Goal: Information Seeking & Learning: Learn about a topic

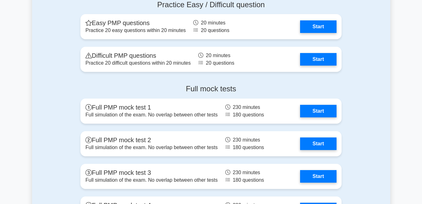
scroll to position [1790, 0]
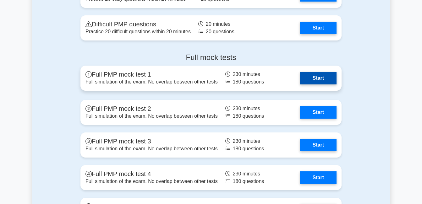
click at [336, 84] on link "Start" at bounding box center [318, 78] width 36 height 13
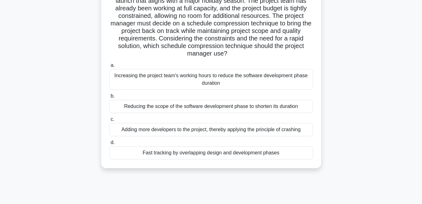
scroll to position [72, 0]
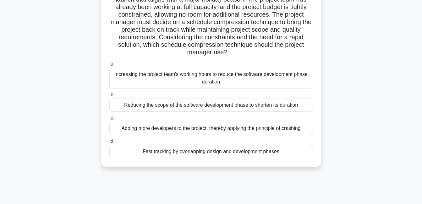
click at [255, 108] on div "Reducing the scope of the software development phase to shorten its duration" at bounding box center [210, 105] width 203 height 13
click at [109, 97] on input "b. Reducing the scope of the software development phase to shorten its duration" at bounding box center [109, 95] width 0 height 4
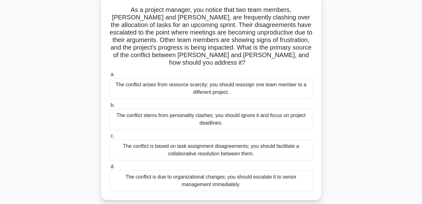
scroll to position [0, 0]
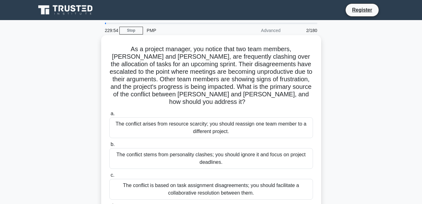
click at [251, 117] on div "The conflict arises from resource scarcity; you should reassign one team member…" at bounding box center [210, 127] width 203 height 21
click at [109, 114] on input "a. The conflict arises from resource scarcity; you should reassign one team mem…" at bounding box center [109, 114] width 0 height 4
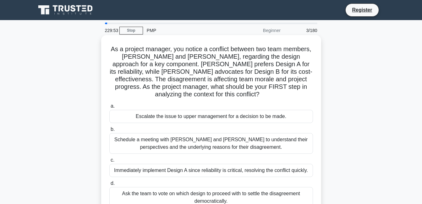
click at [249, 118] on div "Escalate the issue to upper management for a decision to be made." at bounding box center [210, 116] width 203 height 13
click at [109, 108] on input "a. Escalate the issue to upper management for a decision to be made." at bounding box center [109, 106] width 0 height 4
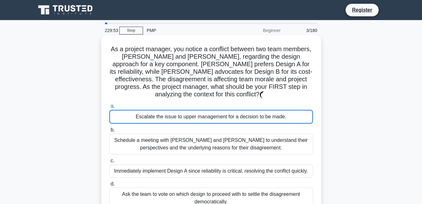
click at [245, 128] on label "b. Schedule a meeting with [PERSON_NAME] and [PERSON_NAME] to understand their …" at bounding box center [210, 140] width 203 height 28
click at [109, 128] on input "b. Schedule a meeting with [PERSON_NAME] and [PERSON_NAME] to understand their …" at bounding box center [109, 130] width 0 height 4
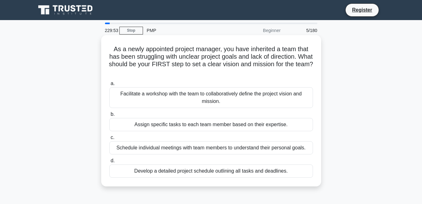
click at [244, 131] on div "Assign specific tasks to each team member based on their expertise." at bounding box center [210, 124] width 203 height 13
click at [109, 116] on input "b. Assign specific tasks to each team member based on their expertise." at bounding box center [109, 114] width 0 height 4
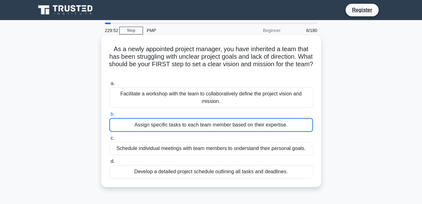
click at [220, 107] on div "Facilitate a workshop with the team to collaboratively define the project visio…" at bounding box center [210, 97] width 203 height 21
click at [109, 86] on input "a. Facilitate a workshop with the team to collaboratively define the project vi…" at bounding box center [109, 84] width 0 height 4
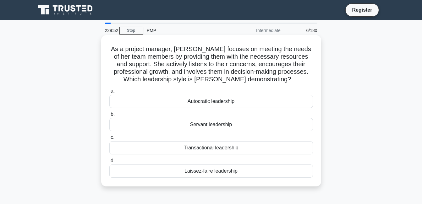
drag, startPoint x: 214, startPoint y: 140, endPoint x: 213, endPoint y: 126, distance: 14.6
click at [213, 134] on div "a. Autocratic leadership b. Servant leadership c. d." at bounding box center [210, 132] width 211 height 93
click at [213, 121] on div "Servant leadership" at bounding box center [210, 124] width 203 height 13
click at [109, 116] on input "b. Servant leadership" at bounding box center [109, 114] width 0 height 4
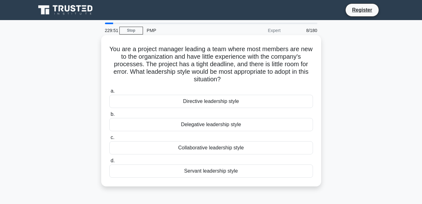
drag, startPoint x: 211, startPoint y: 127, endPoint x: 206, endPoint y: 136, distance: 10.0
click at [206, 136] on div "a. Directive leadership style b. Delegative leadership style c. d." at bounding box center [210, 132] width 211 height 93
click at [205, 138] on label "c. Collaborative leadership style" at bounding box center [210, 144] width 203 height 21
click at [109, 138] on input "c. Collaborative leadership style" at bounding box center [109, 138] width 0 height 4
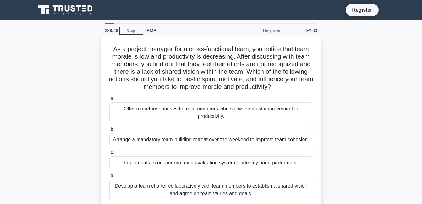
click at [203, 127] on label "b. Arrange a mandatory team-building retreat over the weekend to improve team c…" at bounding box center [210, 136] width 203 height 21
click at [109, 127] on input "b. Arrange a mandatory team-building retreat over the weekend to improve team c…" at bounding box center [109, 129] width 0 height 4
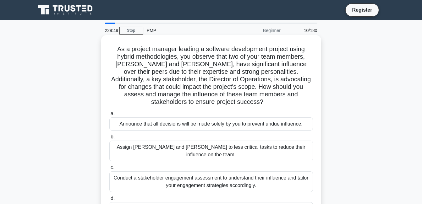
click at [201, 146] on div "Assign [PERSON_NAME] and [PERSON_NAME] to less critical tasks to reduce their i…" at bounding box center [210, 151] width 203 height 21
click at [109, 139] on input "b. Assign [PERSON_NAME] and [PERSON_NAME] to less critical tasks to reduce thei…" at bounding box center [109, 137] width 0 height 4
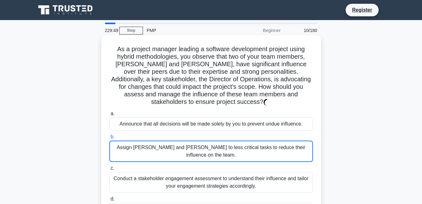
drag, startPoint x: 197, startPoint y: 126, endPoint x: 196, endPoint y: 135, distance: 9.5
click at [197, 127] on div "a. Announce that all decisions will be made solely by you to prevent undue infl…" at bounding box center [210, 167] width 211 height 116
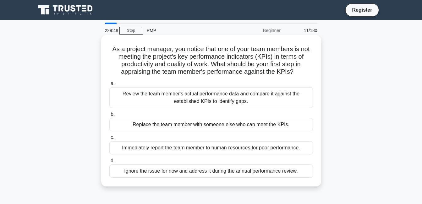
click at [197, 157] on div "a. Review the team member's actual performance data and compare it against the …" at bounding box center [210, 128] width 211 height 100
click at [191, 133] on div "a. Review the team member's actual performance data and compare it against the …" at bounding box center [210, 128] width 211 height 100
click at [194, 153] on div "Immediately report the team member to human resources for poor performance." at bounding box center [210, 147] width 203 height 13
click at [109, 140] on input "c. Immediately report the team member to human resources for poor performance." at bounding box center [109, 138] width 0 height 4
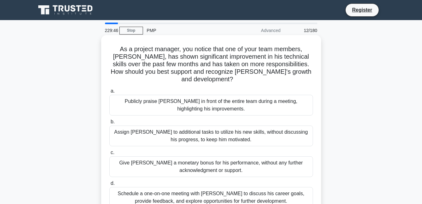
click at [189, 126] on div "Assign [PERSON_NAME] to additional tasks to utilize his new skills, without dis…" at bounding box center [210, 136] width 203 height 21
click at [109, 124] on input "b. Assign [PERSON_NAME] to additional tasks to utilize his new skills, without …" at bounding box center [109, 122] width 0 height 4
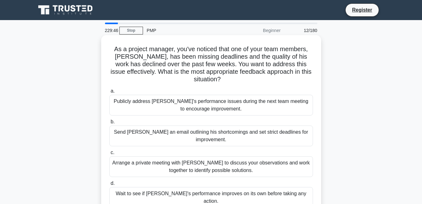
click at [193, 156] on div "Arrange a private meeting with [PERSON_NAME] to discuss your observations and w…" at bounding box center [210, 166] width 203 height 21
click at [109, 154] on input "c. Arrange a private meeting with [PERSON_NAME] to discuss your observations an…" at bounding box center [109, 153] width 0 height 4
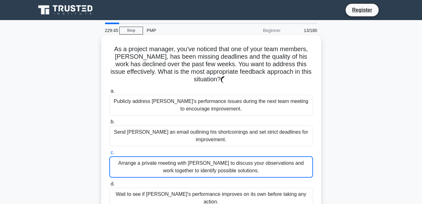
click at [187, 133] on div "Send [PERSON_NAME] an email outlining his shortcomings and set strict deadlines…" at bounding box center [210, 136] width 203 height 21
click at [109, 124] on input "b. Send [PERSON_NAME] an email outlining his shortcomings and set strict deadli…" at bounding box center [109, 122] width 0 height 4
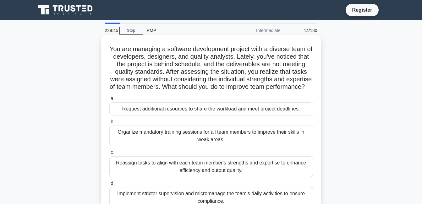
click at [185, 157] on div "a. Request additional resources to share the workload and meet project deadline…" at bounding box center [210, 152] width 211 height 116
click at [184, 134] on div "Organize mandatory training sessions for all team members to improve their skil…" at bounding box center [210, 136] width 203 height 21
click at [109, 124] on input "b. Organize mandatory training sessions for all team members to improve their s…" at bounding box center [109, 122] width 0 height 4
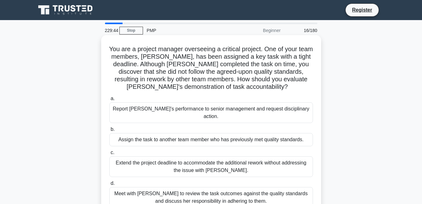
click at [184, 162] on div "Extend the project deadline to accommodate the additional rework without addres…" at bounding box center [210, 166] width 203 height 21
click at [109, 155] on input "c. Extend the project deadline to accommodate the additional rework without add…" at bounding box center [109, 153] width 0 height 4
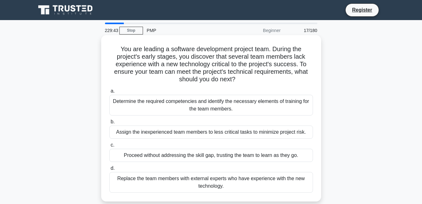
click at [183, 165] on div "a. Determine the required competencies and identify the necessary elements of t…" at bounding box center [210, 140] width 211 height 108
drag, startPoint x: 183, startPoint y: 165, endPoint x: 187, endPoint y: 169, distance: 5.1
click at [193, 203] on div "You are leading a software development project team. During the project's early…" at bounding box center [211, 124] width 358 height 174
click at [187, 165] on div "a. Determine the required competencies and identify the necessary elements of t…" at bounding box center [210, 140] width 211 height 108
drag, startPoint x: 187, startPoint y: 165, endPoint x: 186, endPoint y: 180, distance: 14.2
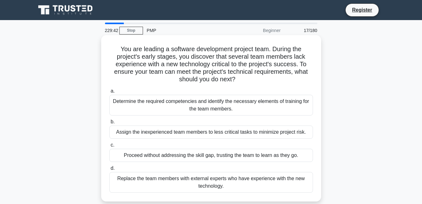
click at [186, 180] on div "Replace the team members with external experts who have experience with the new…" at bounding box center [210, 182] width 203 height 21
click at [109, 170] on input "d. Replace the team members with external experts who have experience with the …" at bounding box center [109, 168] width 0 height 4
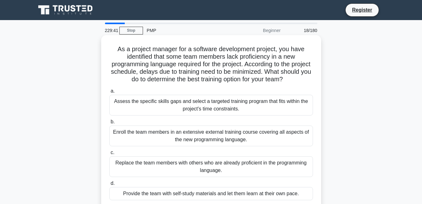
click at [189, 157] on div "Replace the team members with others who are already proficient in the programm…" at bounding box center [210, 166] width 203 height 21
click at [109, 155] on input "c. Replace the team members with others who are already proficient in the progr…" at bounding box center [109, 153] width 0 height 4
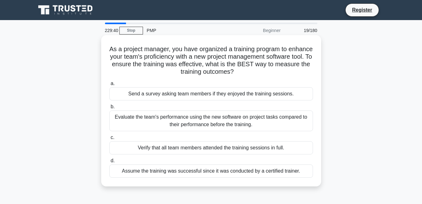
click at [189, 146] on div "Verify that all team members attended the training sessions in full." at bounding box center [210, 147] width 203 height 13
click at [109, 140] on input "c. Verify that all team members attended the training sessions in full." at bounding box center [109, 138] width 0 height 4
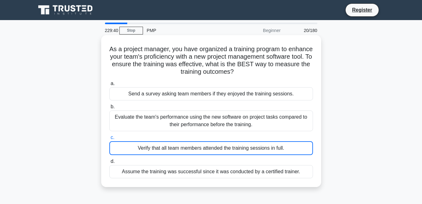
click at [188, 138] on label "c. Verify that all team members attended the training sessions in full." at bounding box center [210, 144] width 203 height 21
click at [109, 138] on input "c. Verify that all team members attended the training sessions in full." at bounding box center [109, 138] width 0 height 4
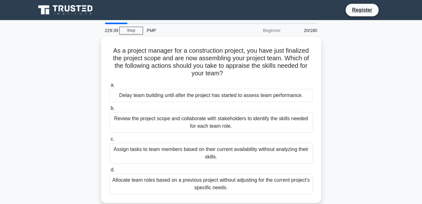
click at [191, 134] on div "a. Delay team building until after the project has started to assess team perfo…" at bounding box center [210, 138] width 211 height 116
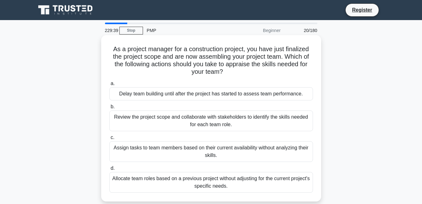
click at [192, 133] on div "a. Delay team building until after the project has started to assess team perfo…" at bounding box center [210, 136] width 211 height 116
drag, startPoint x: 192, startPoint y: 133, endPoint x: 192, endPoint y: 140, distance: 7.2
click at [193, 139] on div "a. Delay team building until after the project has started to assess team perfo…" at bounding box center [210, 136] width 211 height 116
drag, startPoint x: 190, startPoint y: 155, endPoint x: 190, endPoint y: 181, distance: 25.7
click at [190, 162] on div "Assign tasks to team members based on their current availability without analyz…" at bounding box center [210, 151] width 203 height 21
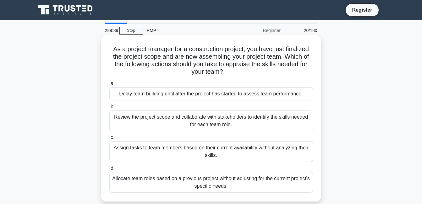
click at [109, 140] on input "c. Assign tasks to team members based on their current availability without ana…" at bounding box center [109, 138] width 0 height 4
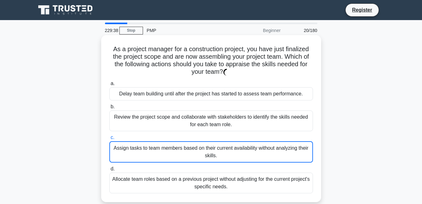
click at [190, 181] on div "Allocate team roles based on a previous project without adjusting for the curre…" at bounding box center [210, 183] width 203 height 21
click at [109, 171] on input "d. Allocate team roles based on a previous project without adjusting for the cu…" at bounding box center [109, 169] width 0 height 4
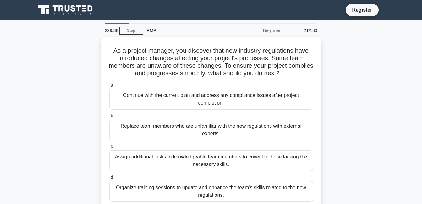
click at [190, 183] on div "Organize training sessions to update and enhance the team's skills related to t…" at bounding box center [210, 191] width 203 height 21
click at [109, 180] on input "d. Organize training sessions to update and enhance the team's skills related t…" at bounding box center [109, 178] width 0 height 4
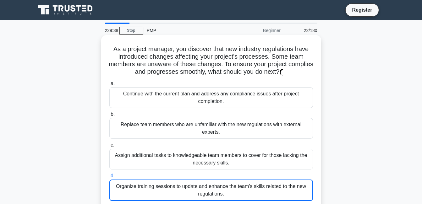
click at [188, 187] on div "Organize training sessions to update and enhance the team's skills related to t…" at bounding box center [210, 190] width 203 height 21
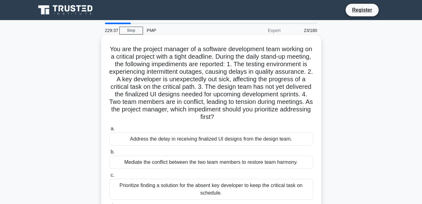
click at [203, 139] on div "Address the delay in receiving finalized UI designs from the design team." at bounding box center [210, 138] width 203 height 13
click at [109, 131] on input "a. Address the delay in receiving finalized UI designs from the design team." at bounding box center [109, 129] width 0 height 4
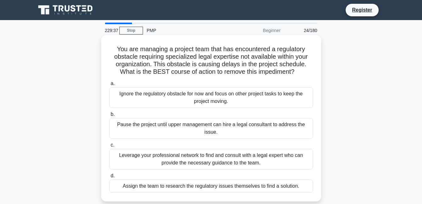
click at [210, 128] on div "Pause the project until upper management can hire a legal consultant to address…" at bounding box center [210, 128] width 203 height 21
click at [109, 116] on input "b. Pause the project until upper management can hire a legal consultant to addr…" at bounding box center [109, 114] width 0 height 4
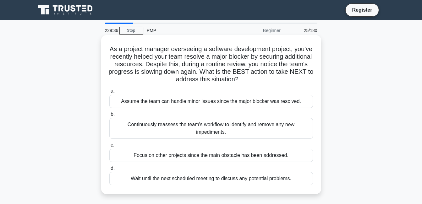
click at [219, 104] on div "a. Assume the team can handle minor issues since the major blocker was resolved…" at bounding box center [210, 136] width 211 height 100
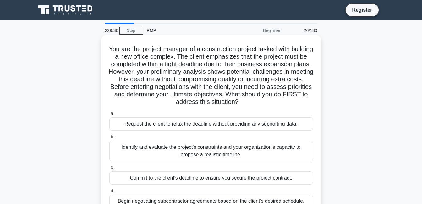
click at [209, 127] on div "Request the client to relax the deadline without providing any supporting data." at bounding box center [210, 123] width 203 height 13
click at [109, 116] on input "a. Request the client to relax the deadline without providing any supporting da…" at bounding box center [109, 114] width 0 height 4
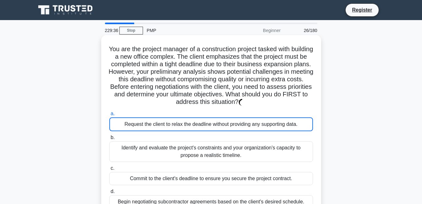
drag, startPoint x: 209, startPoint y: 128, endPoint x: 204, endPoint y: 157, distance: 29.6
click at [208, 141] on div "a. Request the client to relax the deadline without providing any supporting da…" at bounding box center [210, 159] width 211 height 101
drag, startPoint x: 204, startPoint y: 157, endPoint x: 205, endPoint y: 164, distance: 6.3
click at [205, 164] on div "a. Request the client to relax the deadline without providing any supporting da…" at bounding box center [210, 159] width 211 height 101
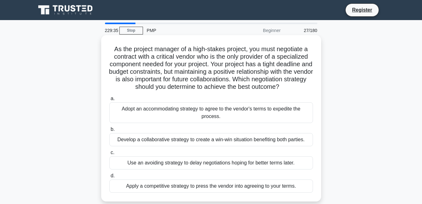
drag, startPoint x: 205, startPoint y: 164, endPoint x: 205, endPoint y: 174, distance: 10.4
click at [205, 174] on div "a. Adopt an accommodating strategy to agree to the vendor's terms to expedite t…" at bounding box center [210, 144] width 211 height 100
drag, startPoint x: 205, startPoint y: 174, endPoint x: 205, endPoint y: 180, distance: 5.7
click at [205, 177] on label "d. Apply a competitive strategy to press the vendor into agreeing to your terms." at bounding box center [210, 182] width 203 height 21
click at [109, 177] on input "d. Apply a competitive strategy to press the vendor into agreeing to your terms." at bounding box center [109, 176] width 0 height 4
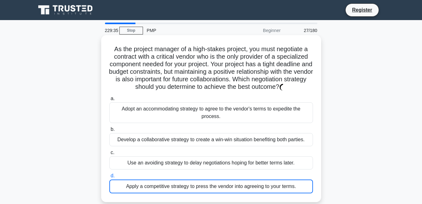
drag, startPoint x: 205, startPoint y: 181, endPoint x: 203, endPoint y: 188, distance: 7.4
click at [203, 188] on div "Apply a competitive strategy to press the vendor into agreeing to your terms." at bounding box center [210, 187] width 203 height 14
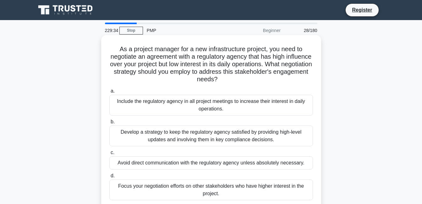
drag, startPoint x: 203, startPoint y: 188, endPoint x: 207, endPoint y: 151, distance: 36.9
click at [207, 151] on label "c. Avoid direct communication with the regulatory agency unless absolutely nece…" at bounding box center [210, 159] width 203 height 21
click at [109, 151] on input "c. Avoid direct communication with the regulatory agency unless absolutely nece…" at bounding box center [109, 153] width 0 height 4
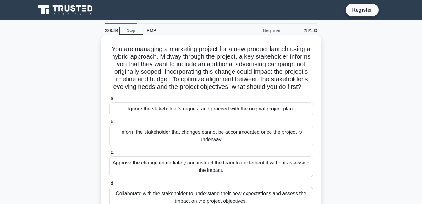
click at [205, 157] on div "a. Ignore the stakeholder's request and proceed with the original project [MEDI…" at bounding box center [210, 152] width 211 height 116
